Goal: Check status: Check status

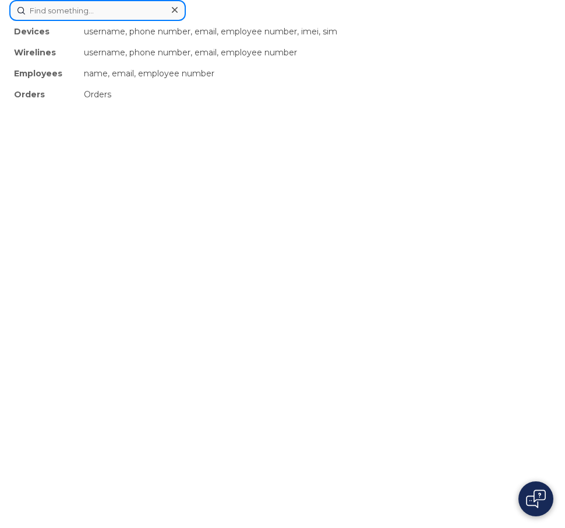
click at [255, 21] on div "Devices username, phone number, email, employee number, imei, sim Wirelines use…" at bounding box center [282, 10] width 546 height 21
paste input "297143"
type input "297143"
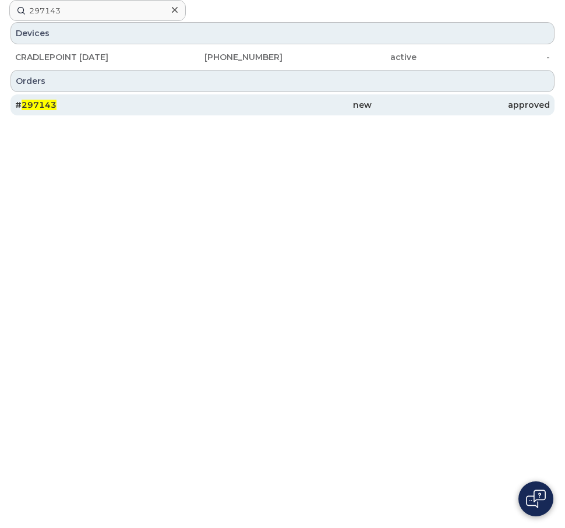
click at [17, 104] on div "# 297143" at bounding box center [104, 105] width 178 height 12
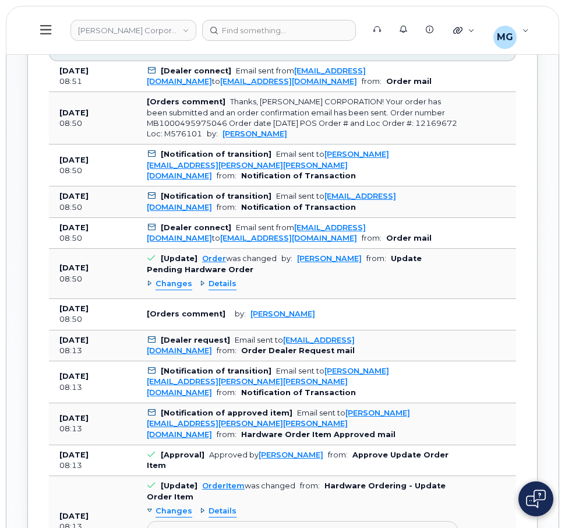
scroll to position [691, 0]
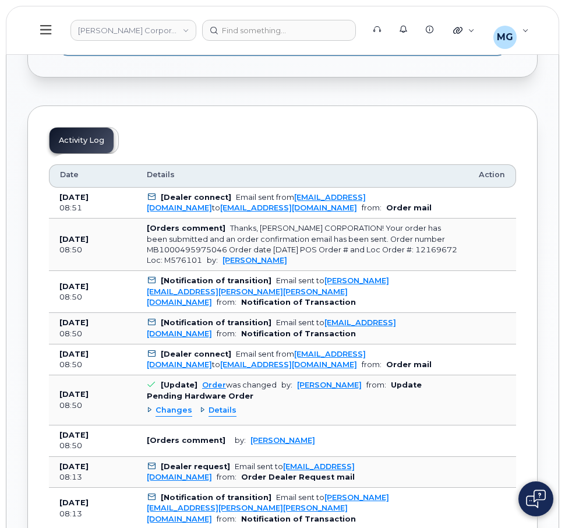
click at [225, 405] on span "Details" at bounding box center [223, 410] width 28 height 11
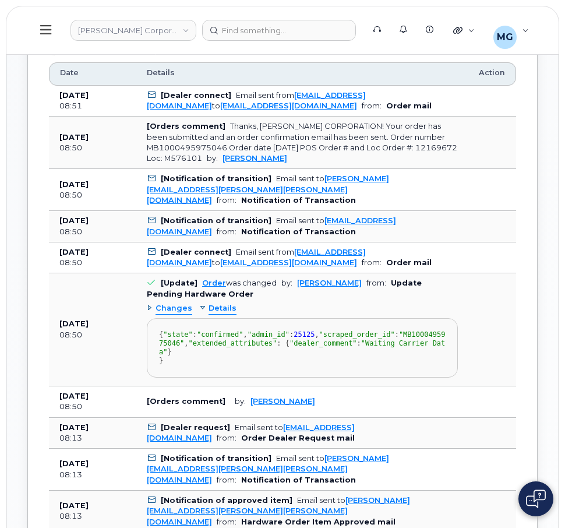
scroll to position [749, 0]
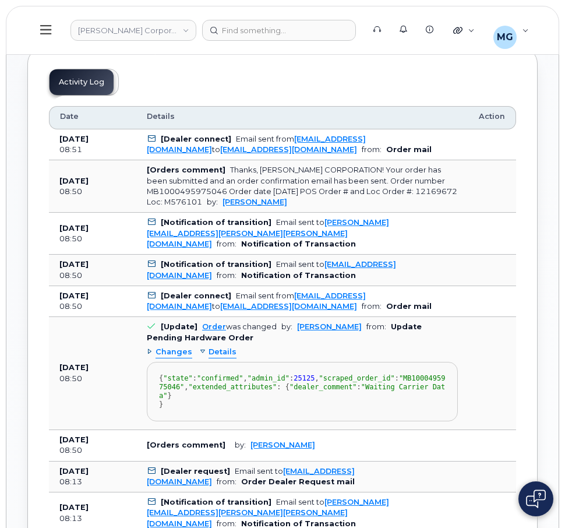
drag, startPoint x: 221, startPoint y: 345, endPoint x: 298, endPoint y: 350, distance: 77.1
click at [223, 347] on span "Details" at bounding box center [223, 352] width 28 height 11
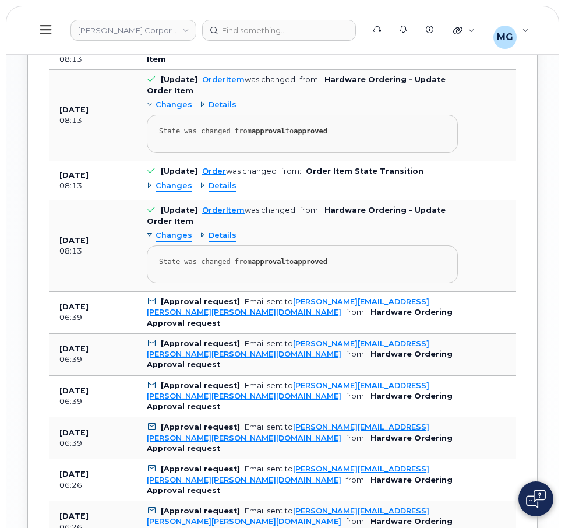
scroll to position [1419, 0]
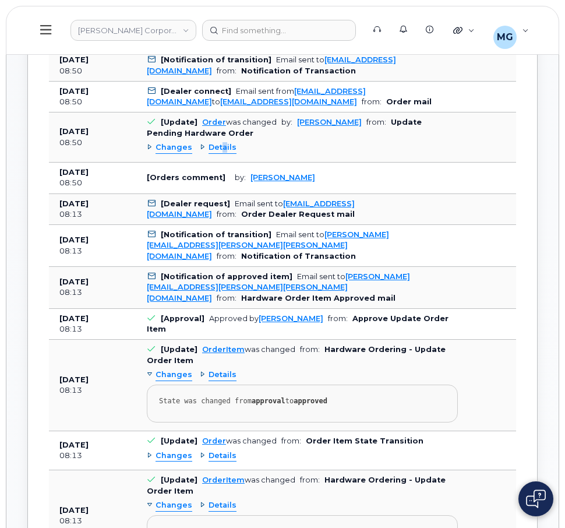
scroll to position [975, 0]
